Goal: Transaction & Acquisition: Purchase product/service

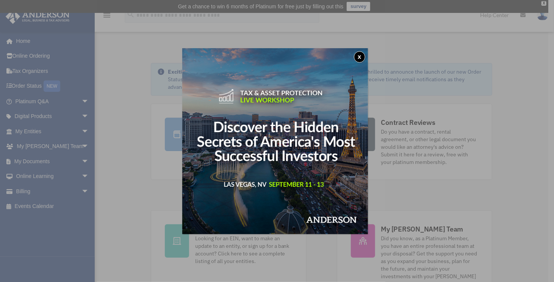
click at [361, 56] on button "x" at bounding box center [359, 56] width 11 height 11
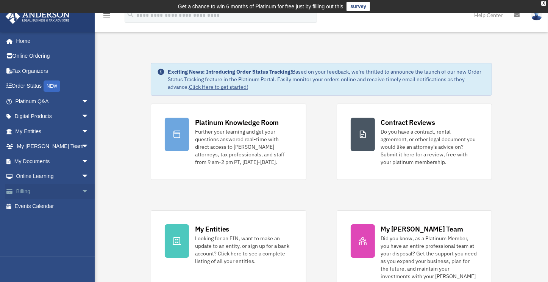
click at [28, 191] on link "Billing arrow_drop_down" at bounding box center [52, 190] width 95 height 15
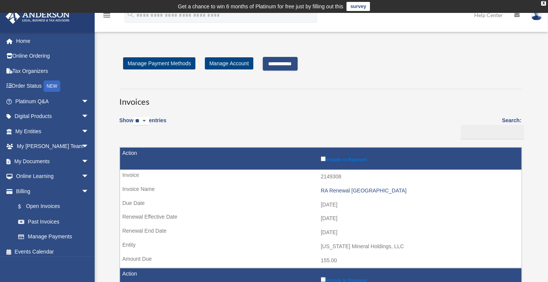
click at [281, 67] on input "**********" at bounding box center [280, 64] width 35 height 14
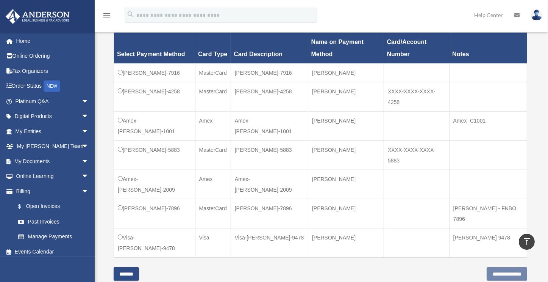
scroll to position [341, 0]
